Goal: Task Accomplishment & Management: Use online tool/utility

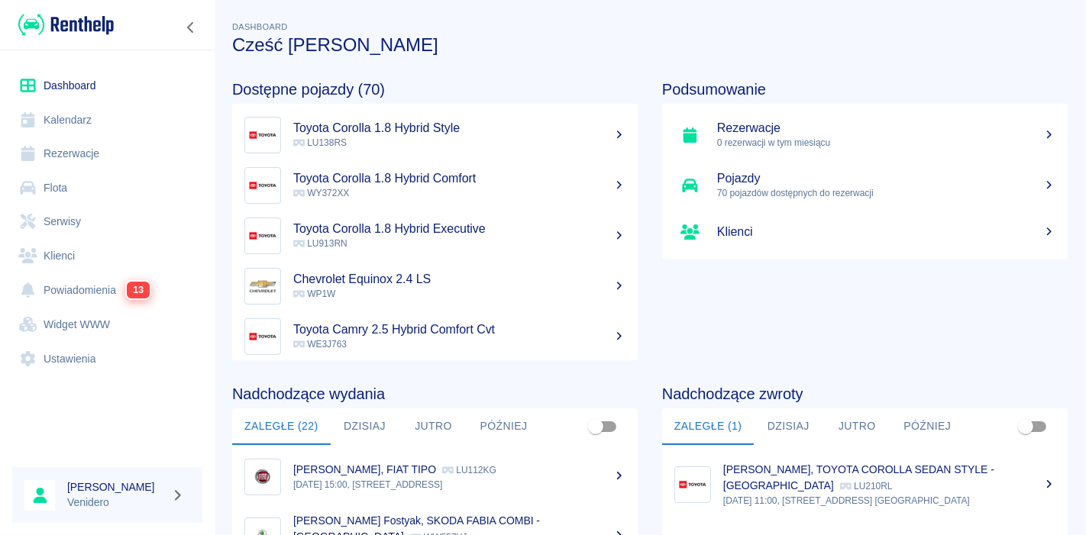
click at [62, 218] on link "Serwisy" at bounding box center [107, 222] width 190 height 34
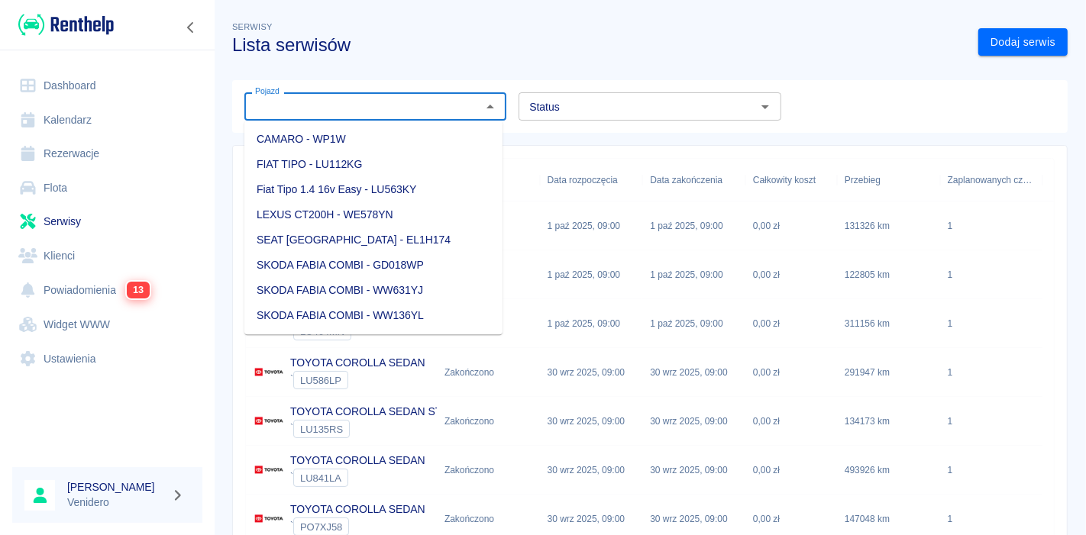
click at [298, 111] on input "Pojazd" at bounding box center [363, 106] width 228 height 19
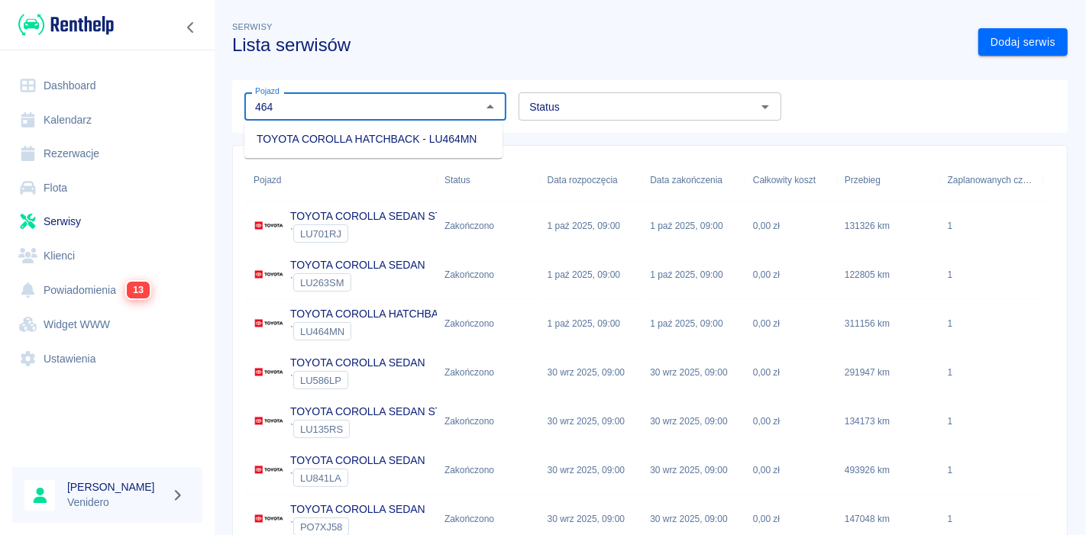
click at [328, 137] on li "TOYOTA COROLLA HATCHBACK - LU464MN" at bounding box center [373, 139] width 258 height 25
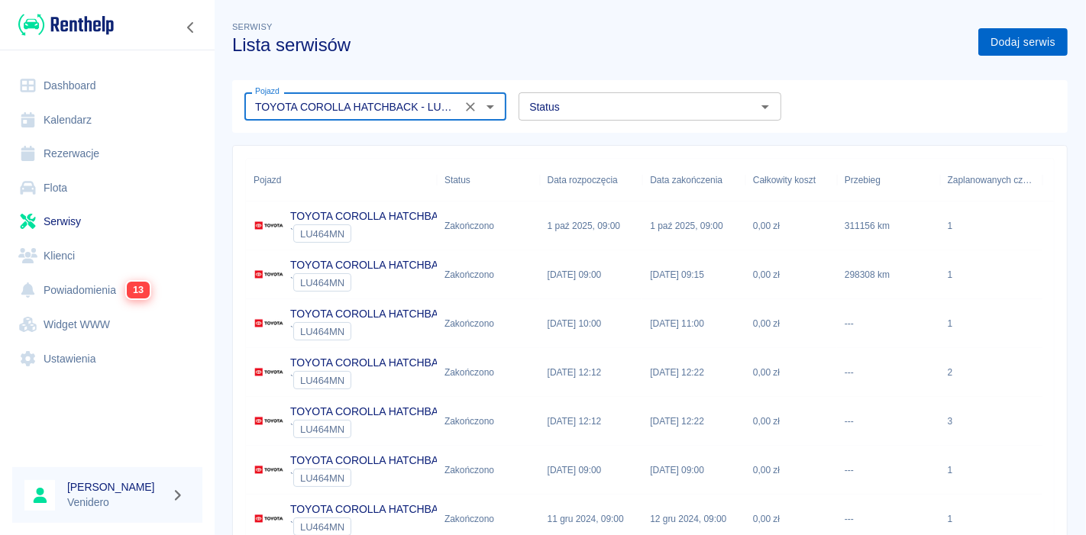
type input "TOYOTA COROLLA HATCHBACK - LU464MN"
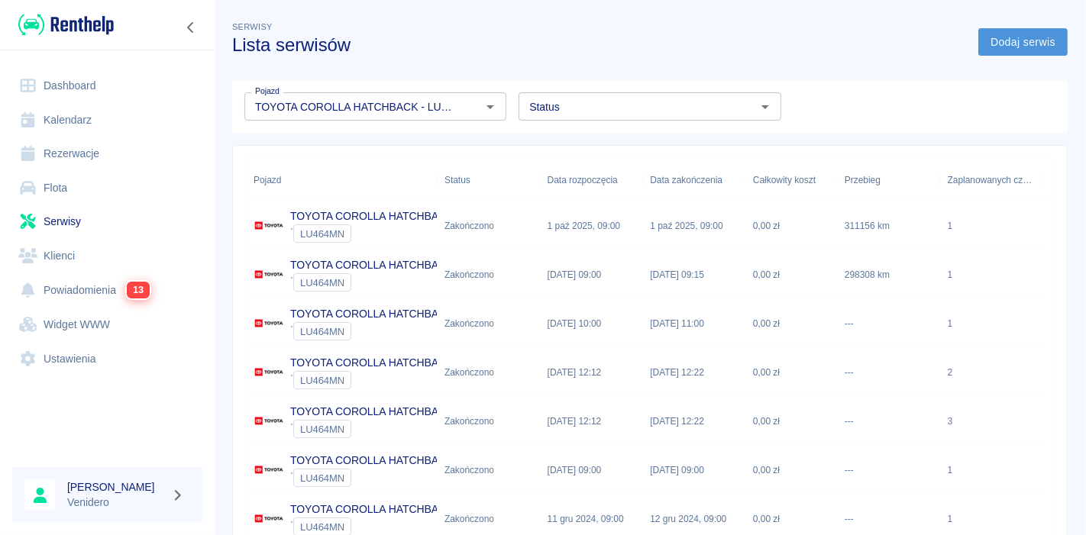
click at [1015, 38] on link "Dodaj serwis" at bounding box center [1022, 42] width 89 height 28
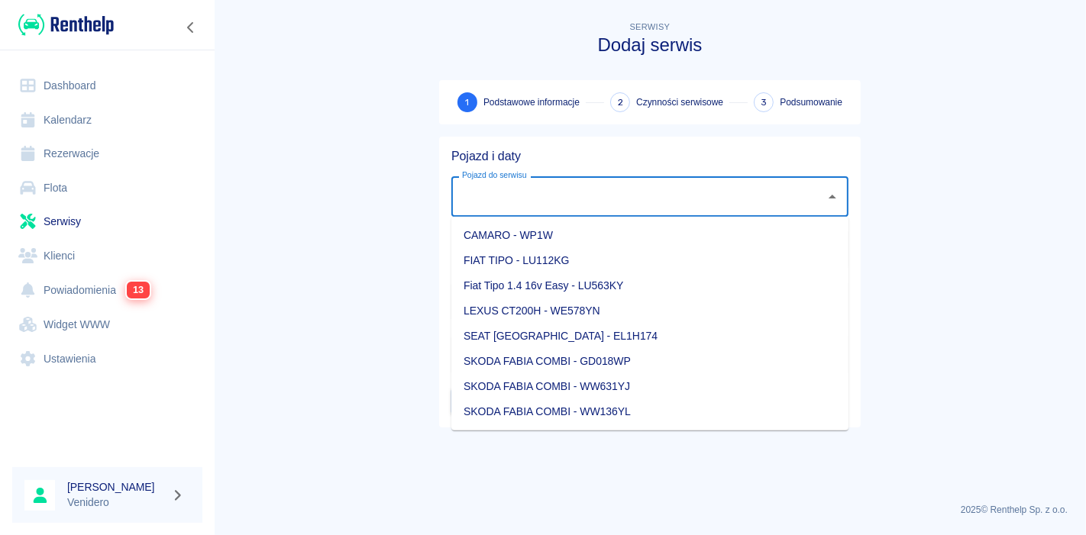
click at [596, 201] on input "Pojazd do serwisu" at bounding box center [638, 196] width 360 height 27
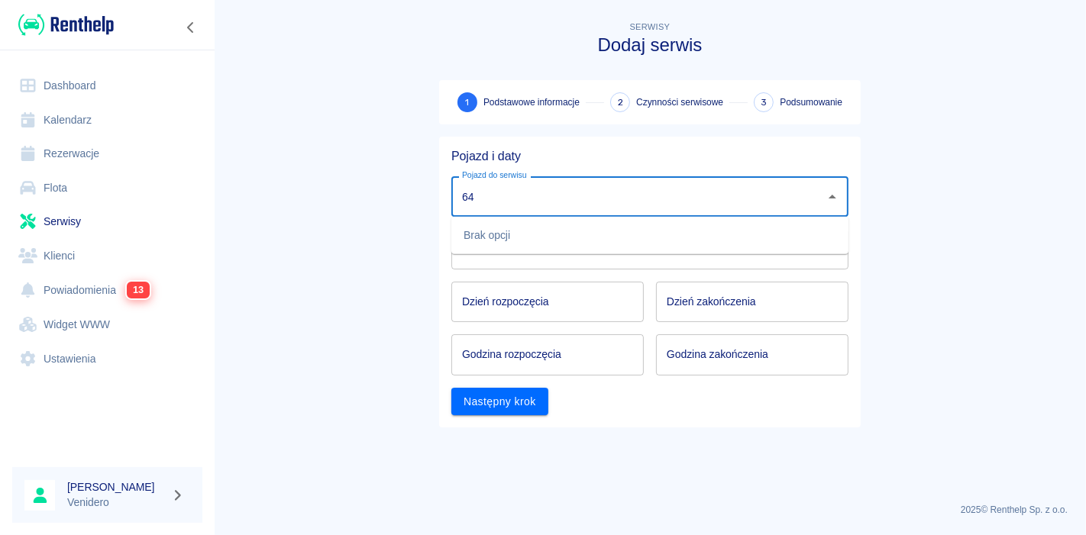
type input "6"
click at [563, 230] on li "TOYOTA COROLLA HATCHBACK - LU464MN" at bounding box center [649, 235] width 397 height 25
type input "TOYOTA COROLLA HATCHBACK - LU464MN"
type input "DD.MM.YYYY"
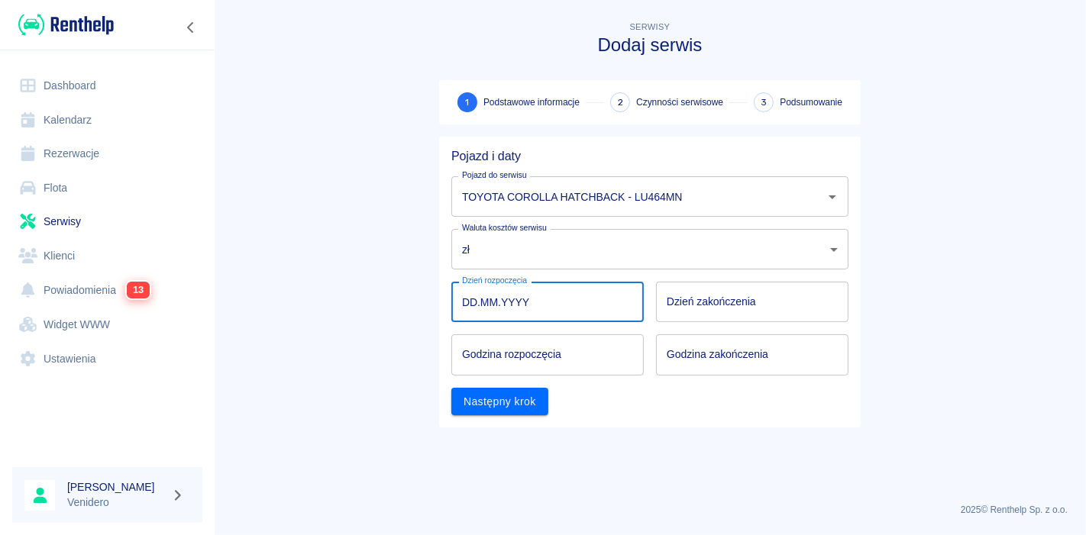
click at [552, 302] on input "DD.MM.YYYY" at bounding box center [547, 302] width 192 height 40
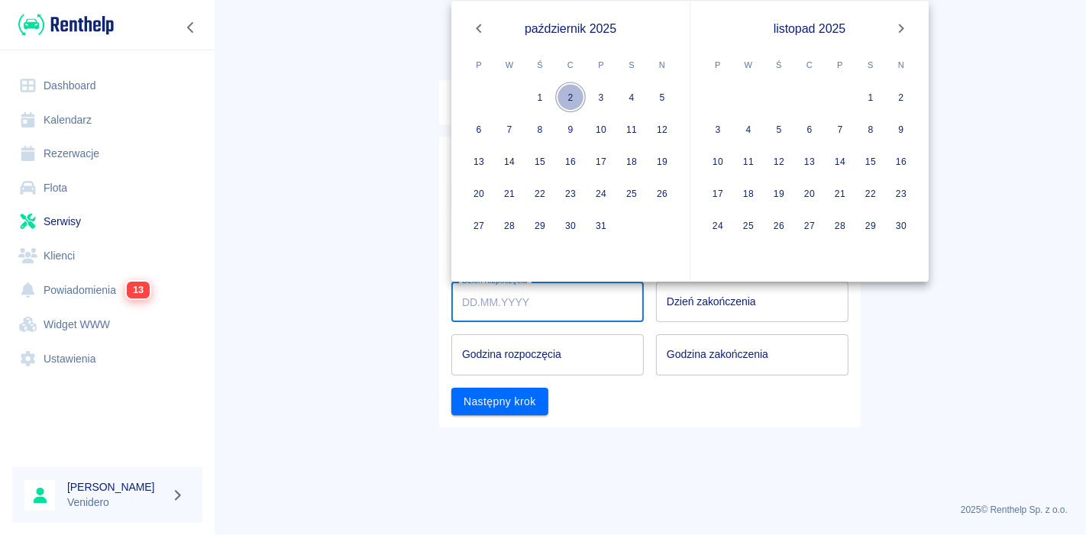
click at [573, 95] on button "2" at bounding box center [570, 97] width 31 height 31
type input "[DATE]"
type input "DD.MM.YYYY"
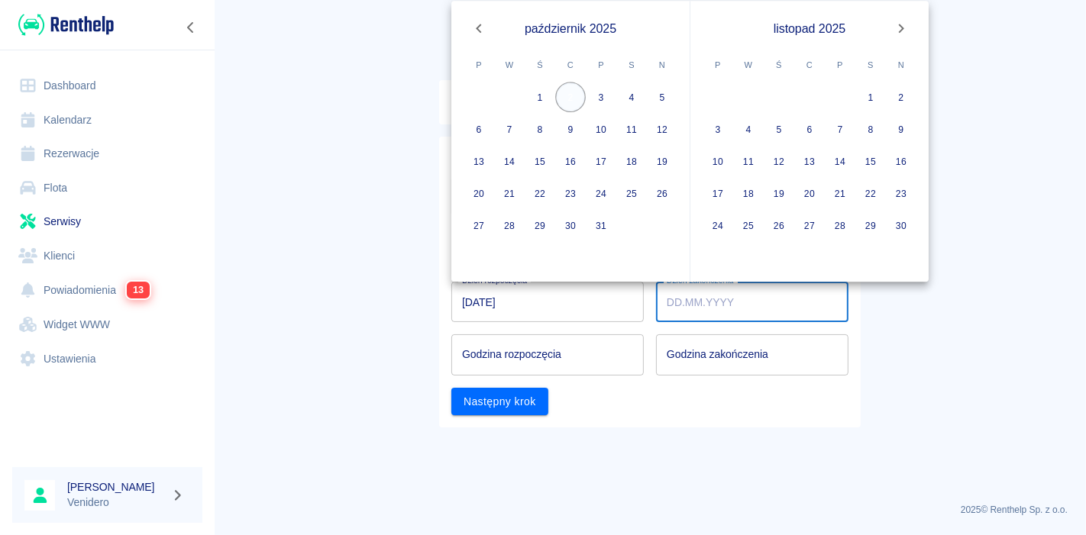
click at [578, 89] on button "2" at bounding box center [570, 97] width 31 height 31
type input "[DATE]"
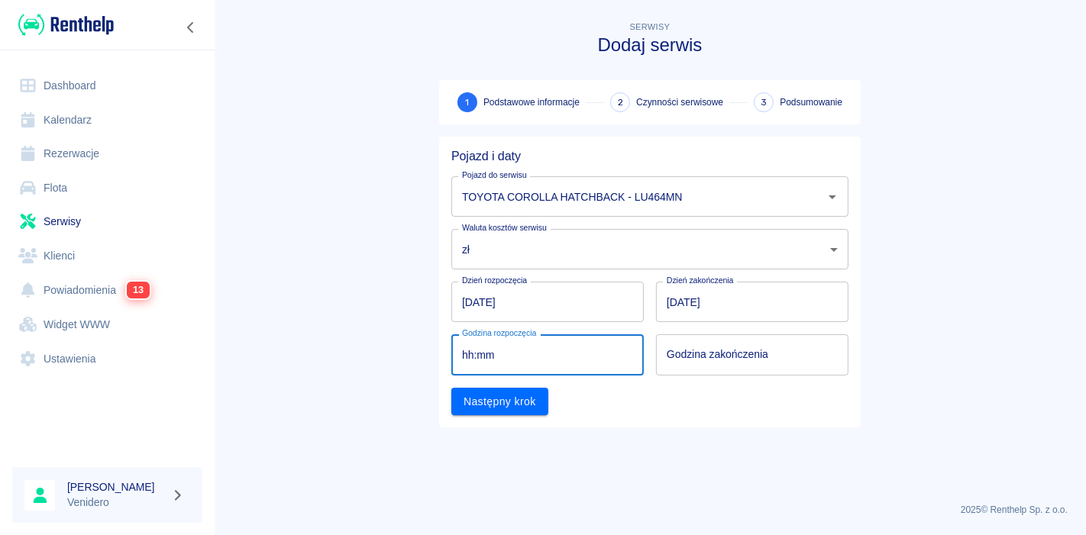
click at [510, 354] on input "hh:mm" at bounding box center [542, 354] width 182 height 40
type input "09:00"
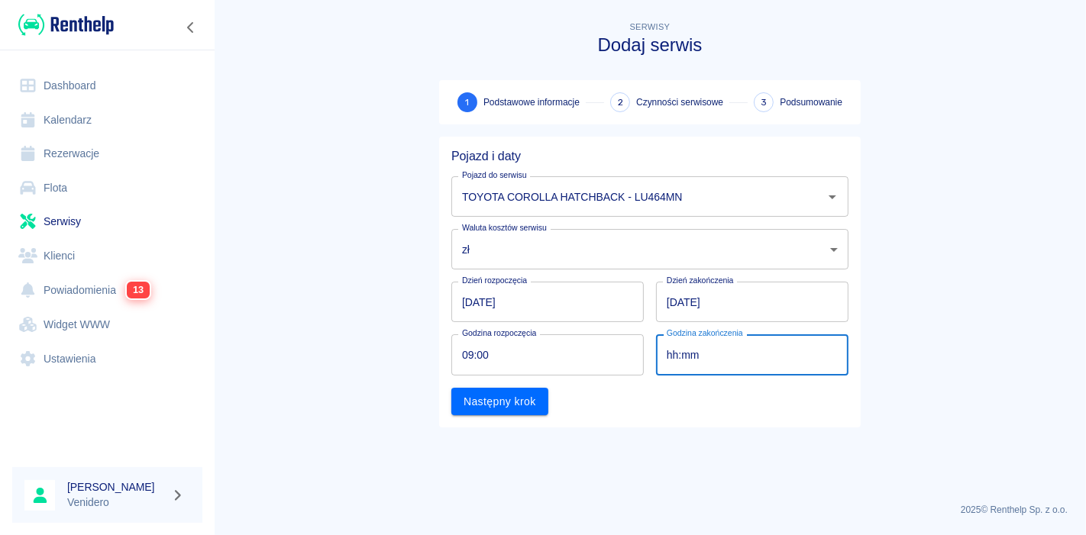
click at [753, 360] on input "hh:mm" at bounding box center [747, 354] width 182 height 40
type input "09:00"
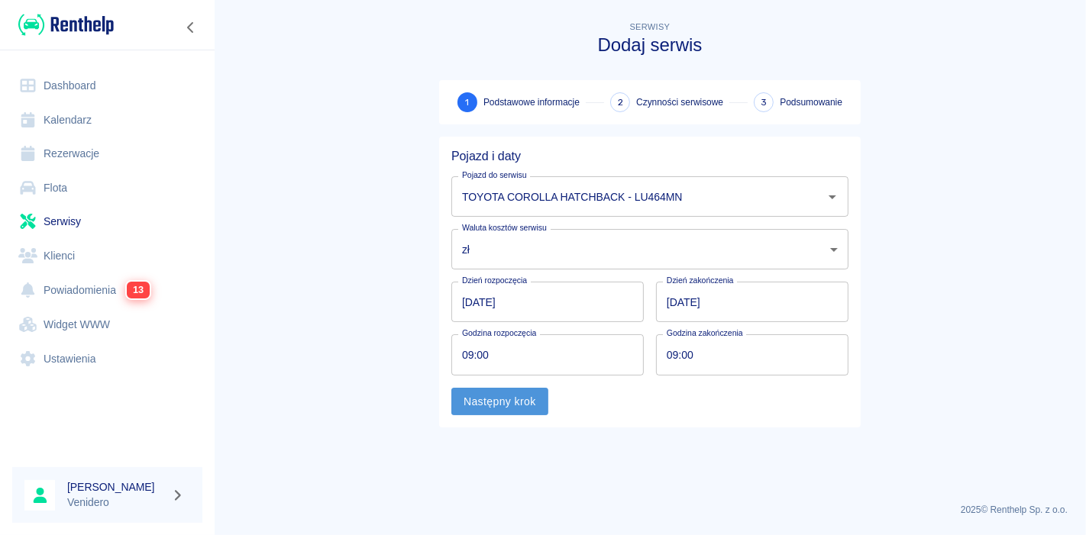
click at [525, 402] on button "Następny krok" at bounding box center [499, 402] width 97 height 28
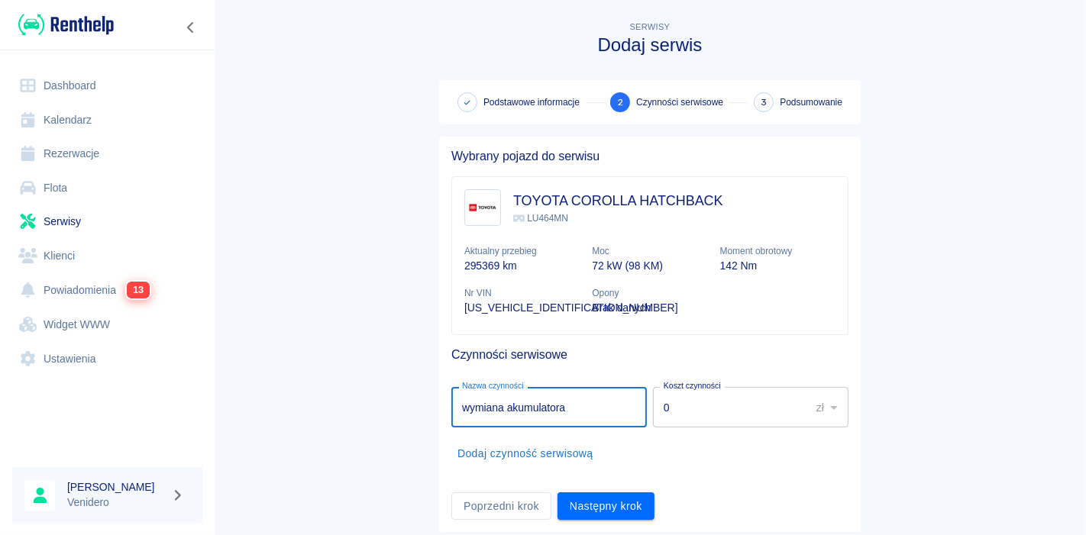
type input "wymiana akumulatora"
click at [305, 285] on main "Serwisy Dodaj serwis Podstawowe informacje 2 Czynności serwisowe 3 Podsumowanie…" at bounding box center [650, 275] width 872 height 514
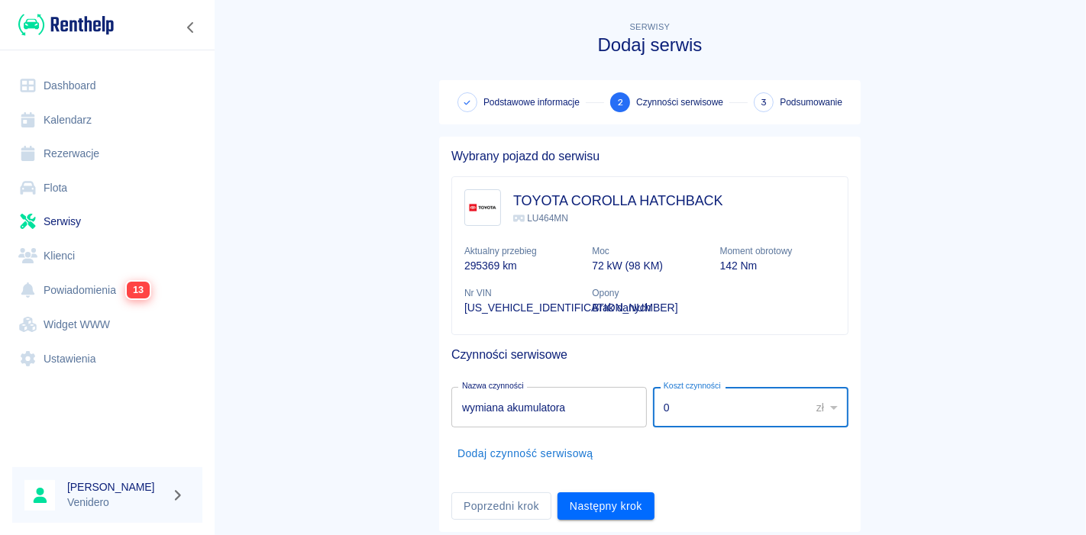
click at [700, 413] on input "0" at bounding box center [726, 407] width 147 height 40
type input "280"
click at [599, 506] on button "Następny krok" at bounding box center [605, 507] width 97 height 28
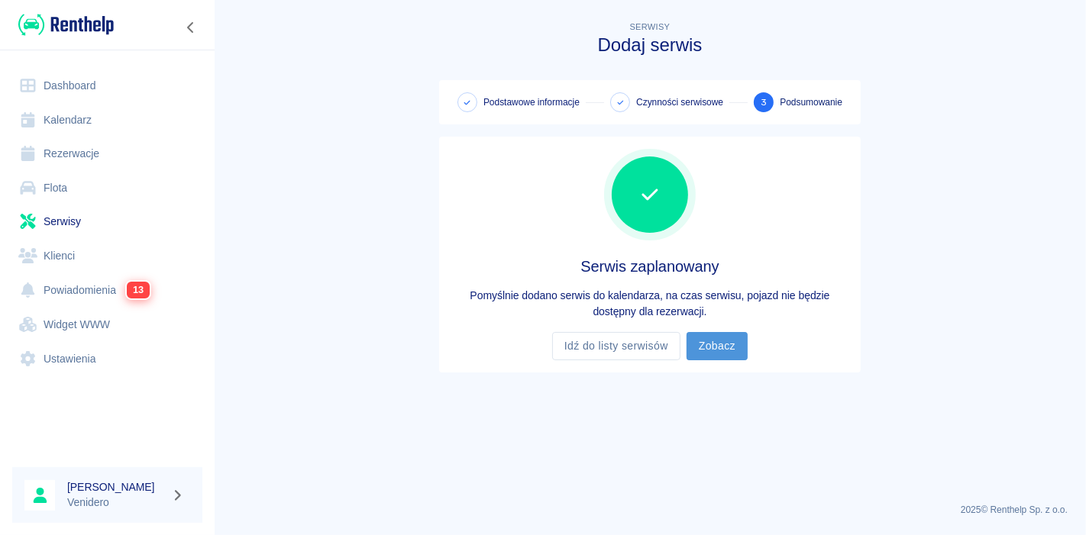
click at [712, 344] on link "Zobacz" at bounding box center [716, 346] width 61 height 28
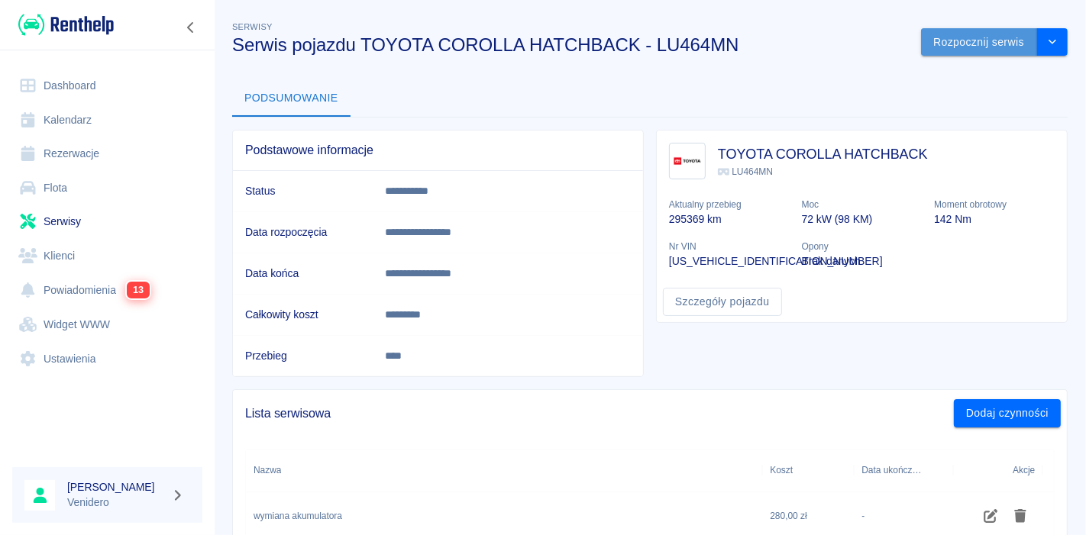
click at [947, 52] on button "Rozpocznij serwis" at bounding box center [979, 42] width 116 height 28
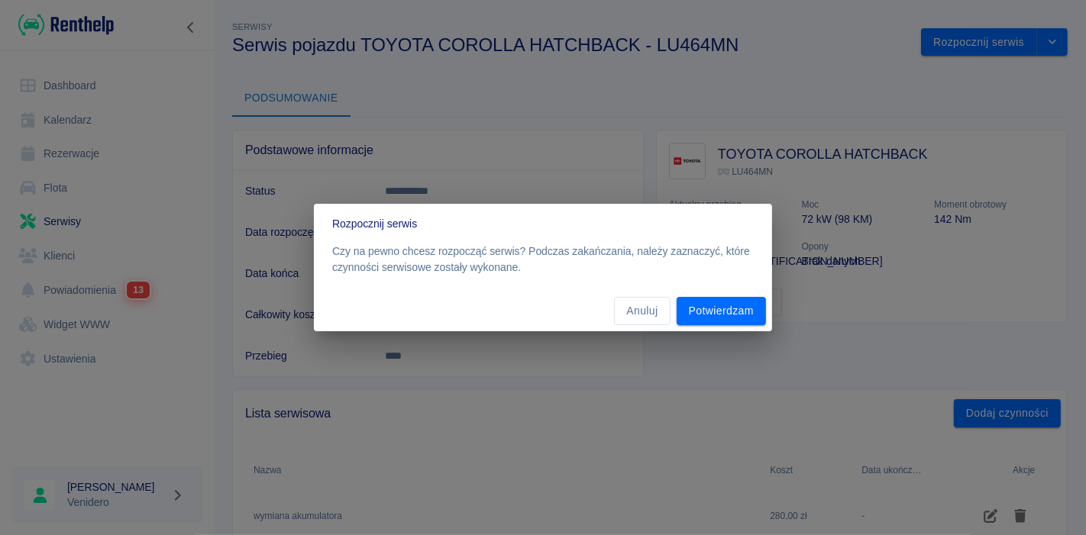
click at [701, 293] on div "Anuluj Potwierdzam" at bounding box center [543, 311] width 458 height 40
click at [722, 315] on button "Potwierdzam" at bounding box center [721, 311] width 89 height 28
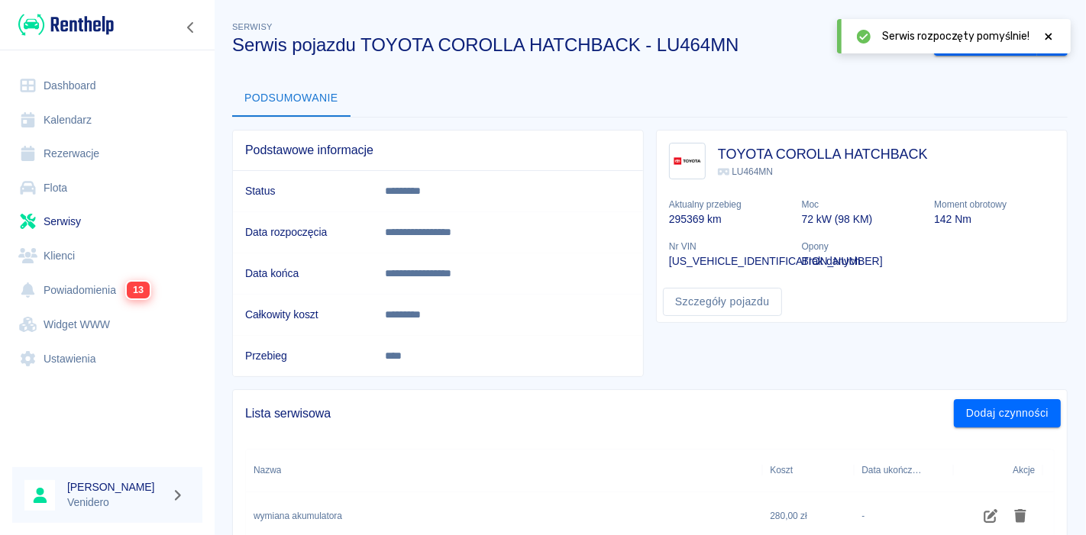
click at [962, 44] on span "Serwis rozpoczęty pomyślnie!" at bounding box center [955, 36] width 147 height 16
click at [1052, 37] on icon at bounding box center [1049, 36] width 14 height 11
click at [977, 50] on button "Zakończ serwis" at bounding box center [985, 42] width 103 height 28
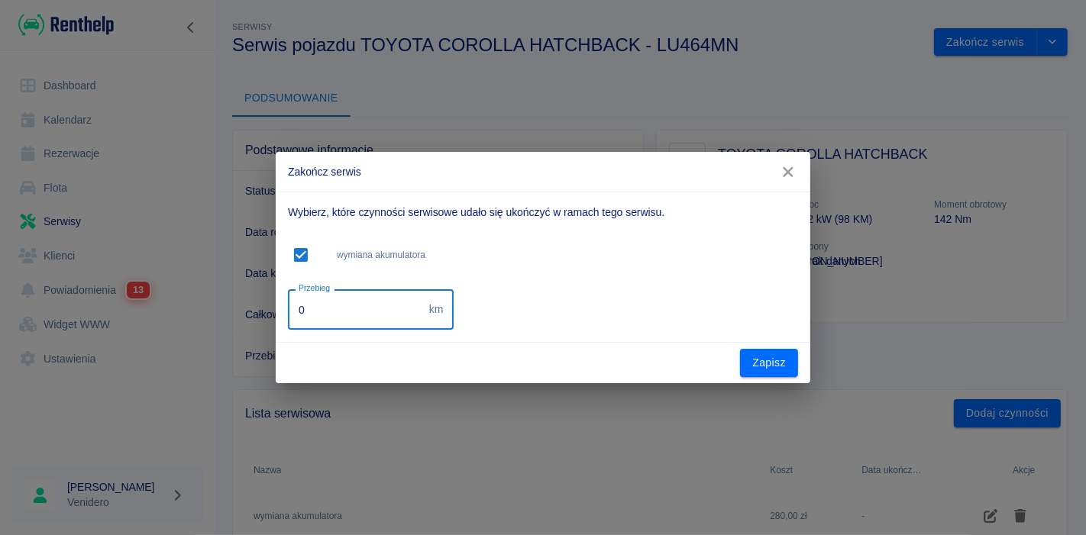
click at [374, 326] on input "0" at bounding box center [355, 309] width 135 height 40
type input "0"
type input "311160"
click at [773, 368] on button "Zapisz" at bounding box center [769, 363] width 58 height 28
